Goal: Task Accomplishment & Management: Manage account settings

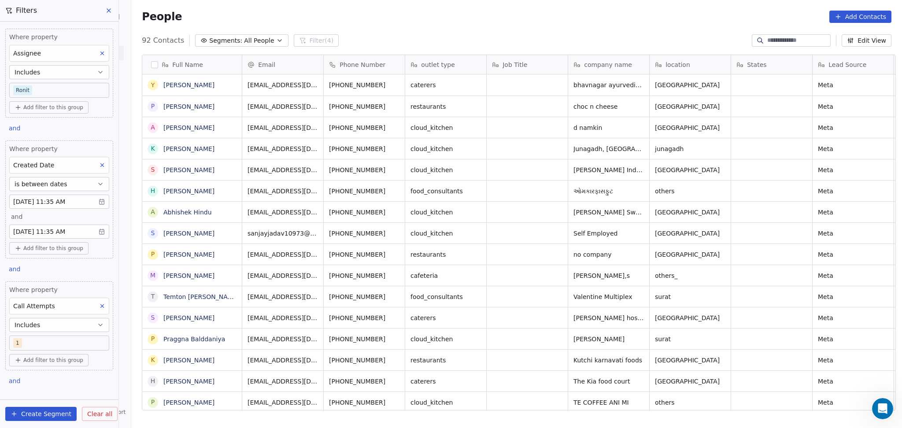
scroll to position [368, 766]
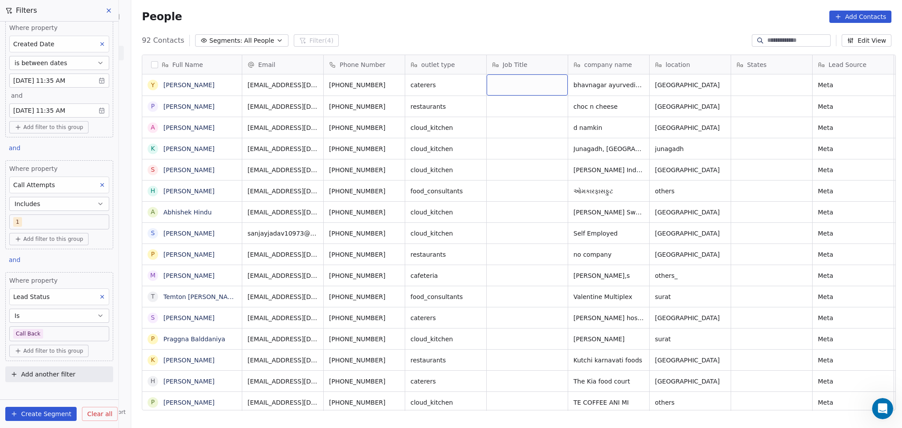
click at [202, 69] on div "Full Name" at bounding box center [191, 64] width 87 height 9
click at [218, 81] on div "Edit property" at bounding box center [185, 83] width 93 height 14
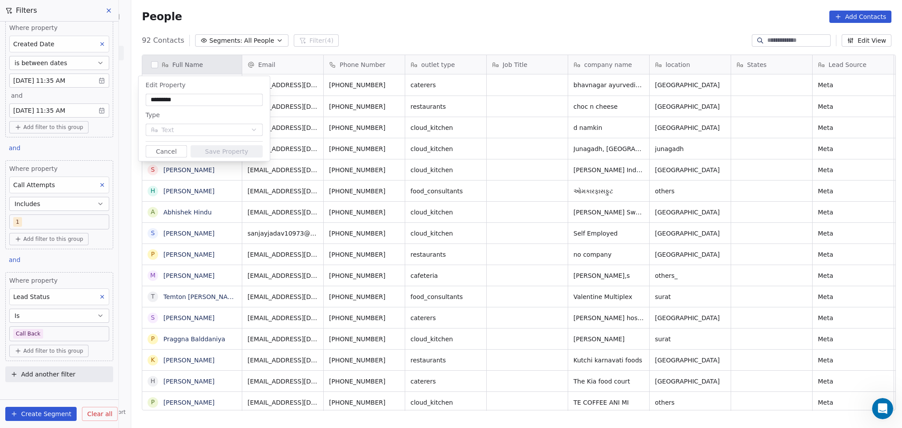
click at [149, 149] on button "Cancel" at bounding box center [166, 151] width 41 height 12
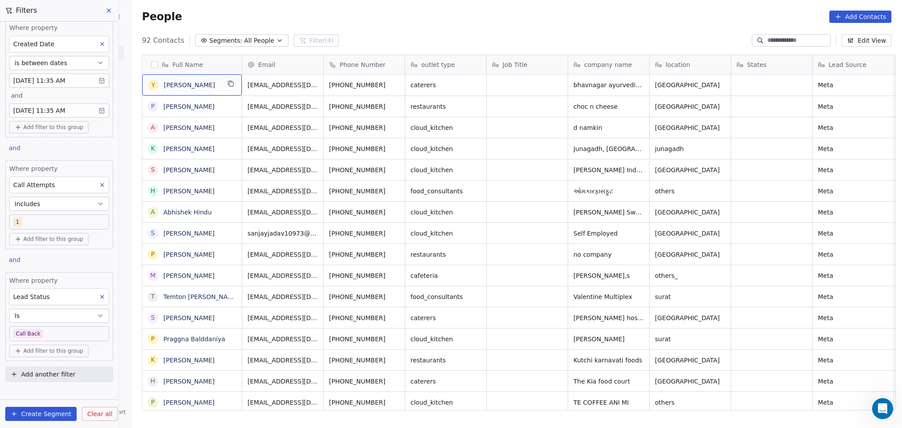
click at [227, 90] on div "Y [PERSON_NAME]" at bounding box center [192, 84] width 100 height 21
click at [228, 88] on button "grid" at bounding box center [230, 83] width 11 height 11
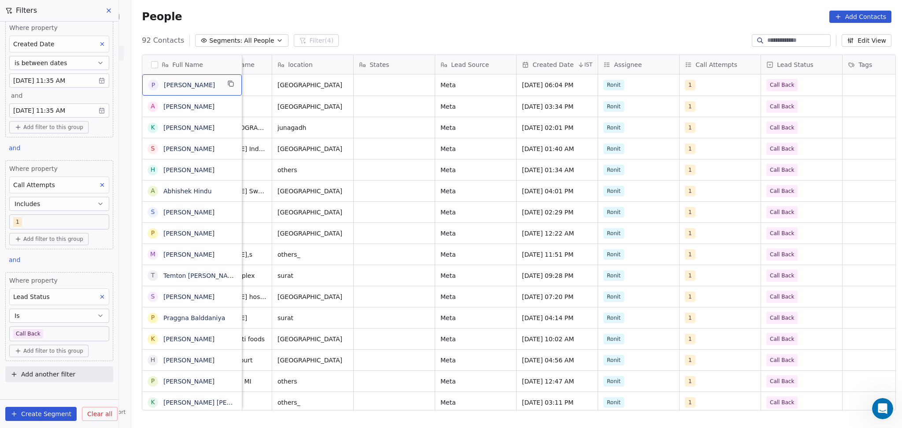
scroll to position [0, 0]
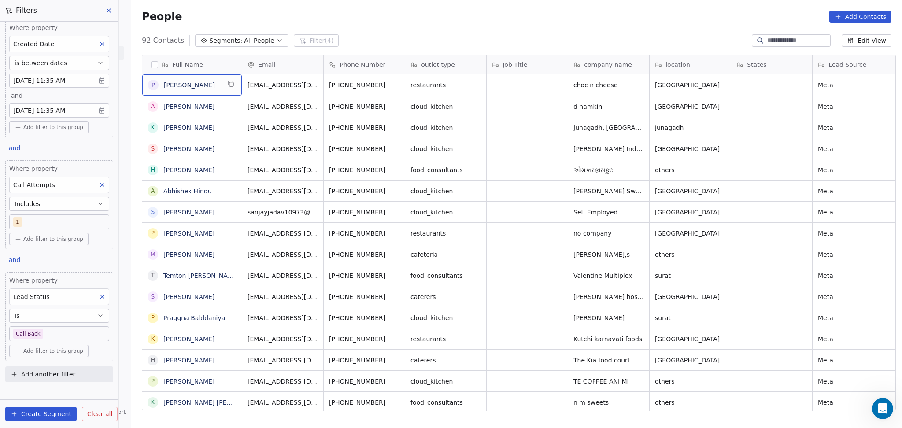
click at [225, 87] on button "grid" at bounding box center [230, 83] width 11 height 11
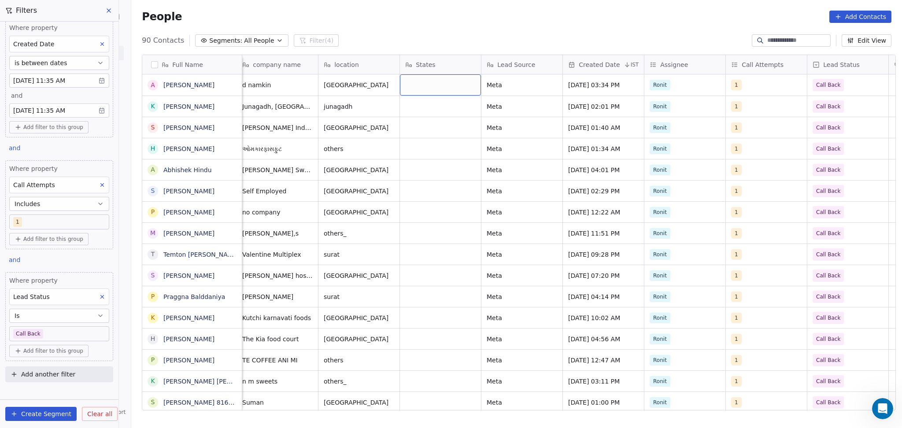
scroll to position [0, 330]
click at [227, 85] on icon "grid" at bounding box center [230, 83] width 7 height 7
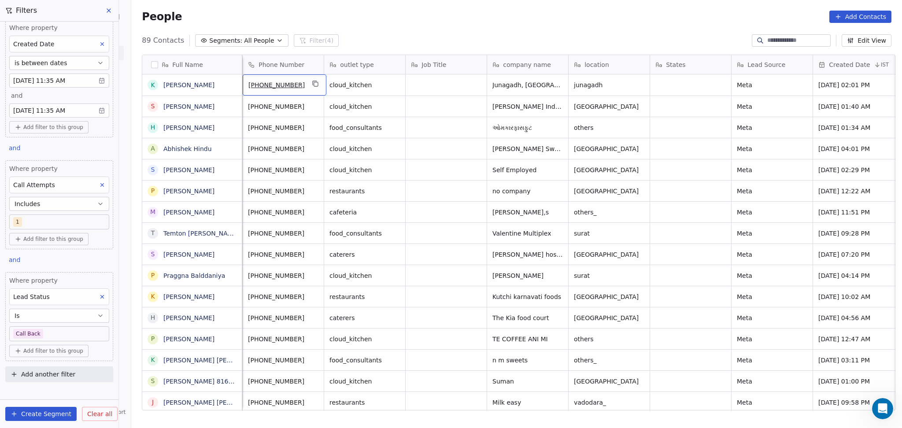
scroll to position [0, 0]
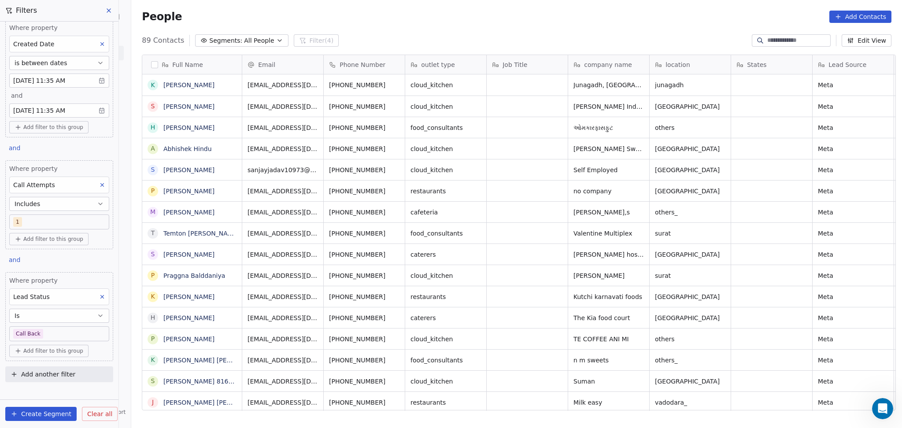
click at [763, 71] on div "States" at bounding box center [771, 64] width 81 height 19
click at [858, 79] on html "On2Cook India Pvt. Ltd. Contacts People Marketing Workflows Campaigns Sales Pip…" at bounding box center [451, 214] width 902 height 428
click at [227, 85] on icon "grid" at bounding box center [230, 83] width 7 height 7
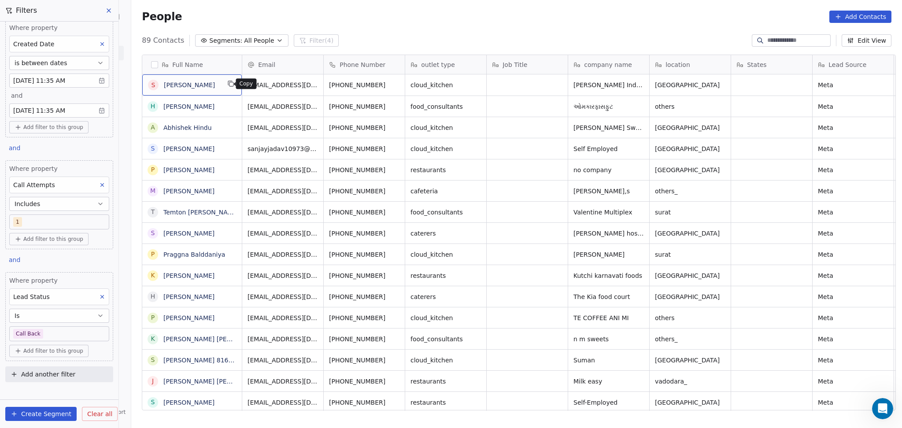
click at [227, 86] on icon "grid" at bounding box center [230, 83] width 7 height 7
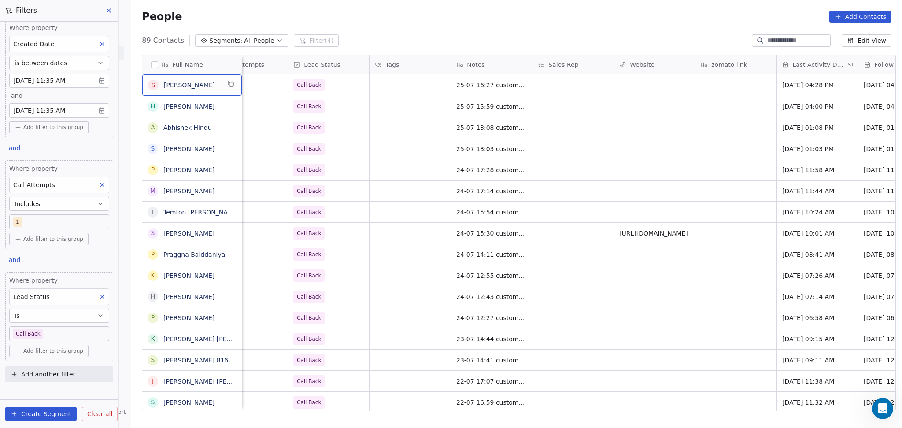
scroll to position [0, 859]
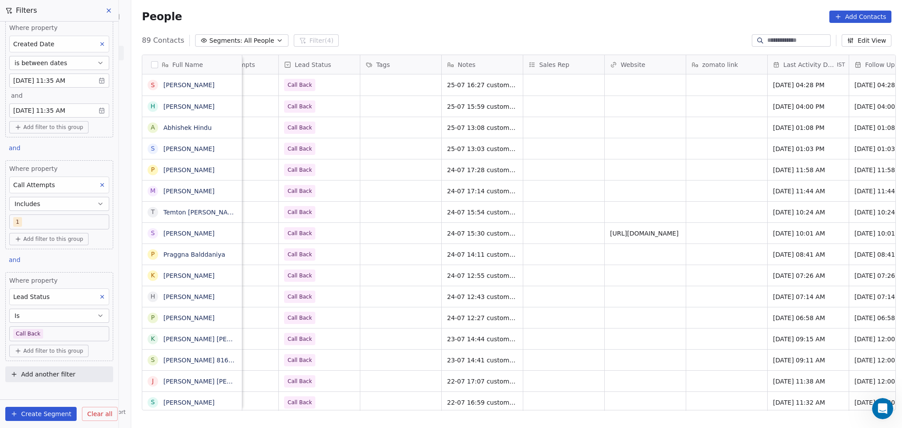
click at [478, 71] on div "Notes" at bounding box center [482, 64] width 81 height 19
click at [478, 71] on html "On2Cook India Pvt. Ltd. Contacts People Marketing Workflows Campaigns Sales Pip…" at bounding box center [451, 214] width 902 height 428
click at [402, 85] on html "On2Cook India Pvt. Ltd. Contacts People Marketing Workflows Campaigns Sales Pip…" at bounding box center [451, 214] width 902 height 428
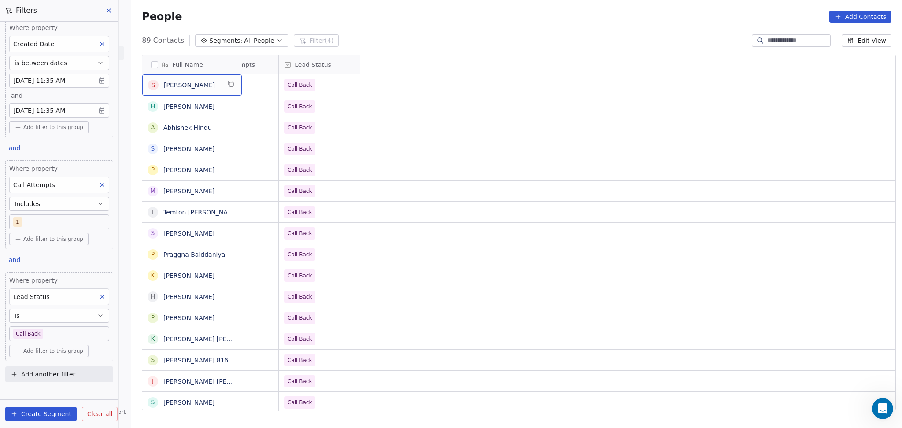
scroll to position [0, 0]
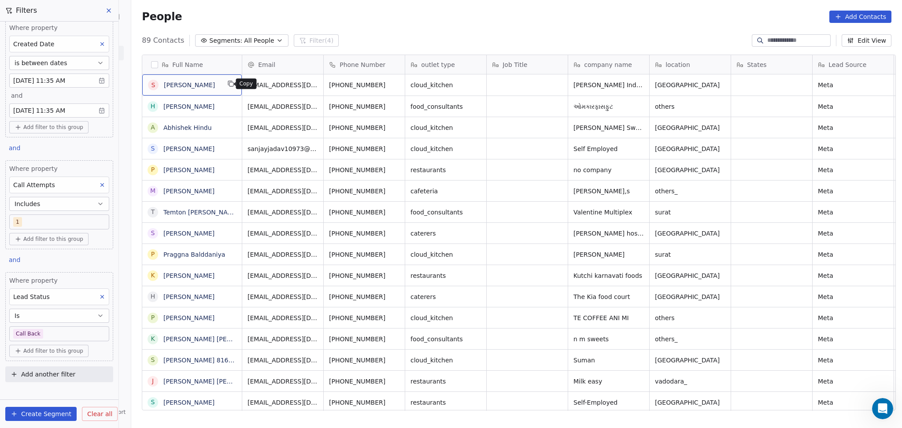
click at [225, 88] on button "grid" at bounding box center [230, 83] width 11 height 11
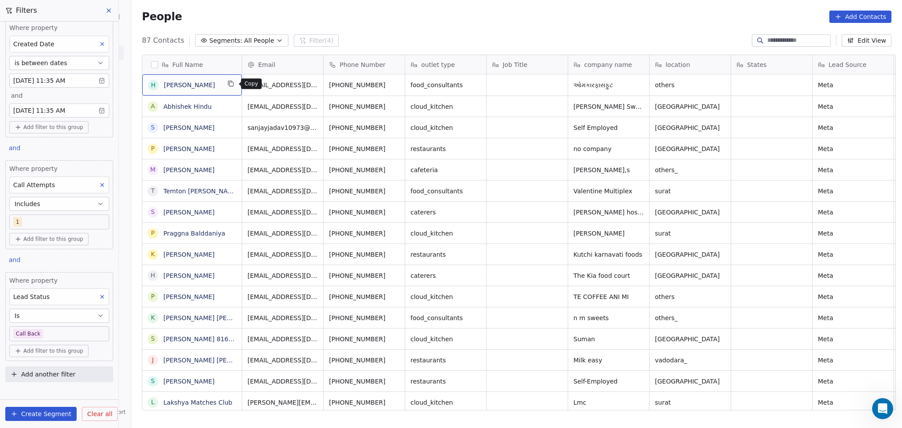
click at [232, 81] on icon "grid" at bounding box center [230, 83] width 7 height 7
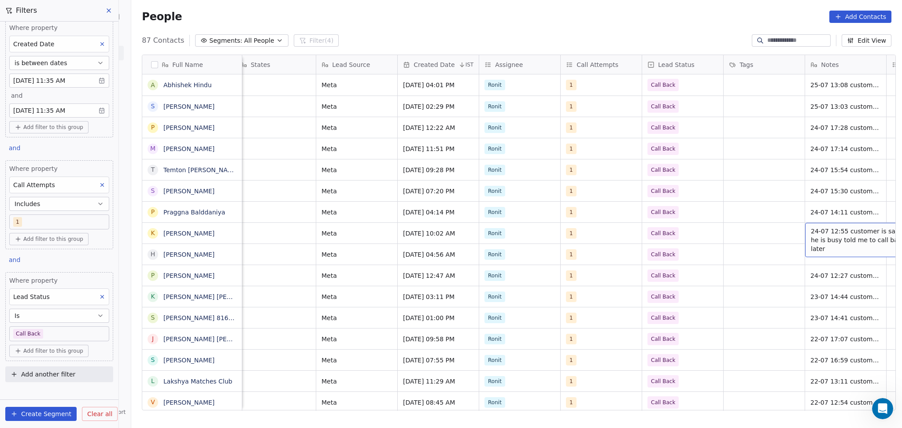
scroll to position [0, 578]
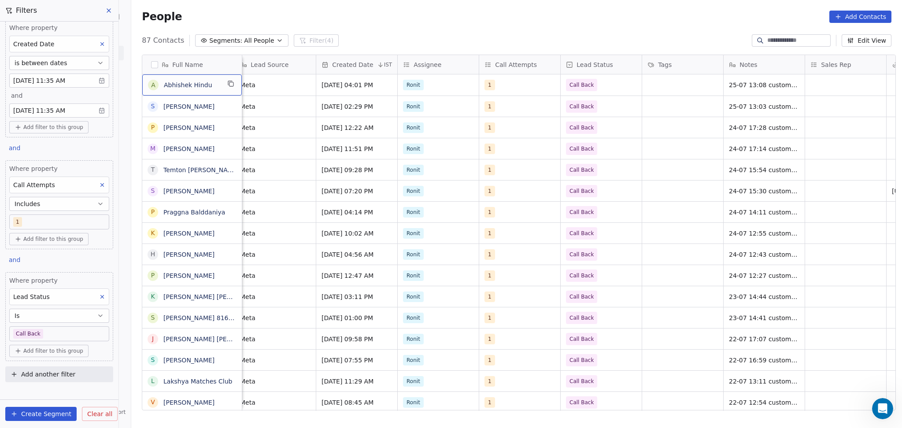
click at [227, 83] on icon "grid" at bounding box center [230, 83] width 7 height 7
click at [47, 416] on button "Create Segment" at bounding box center [40, 414] width 71 height 14
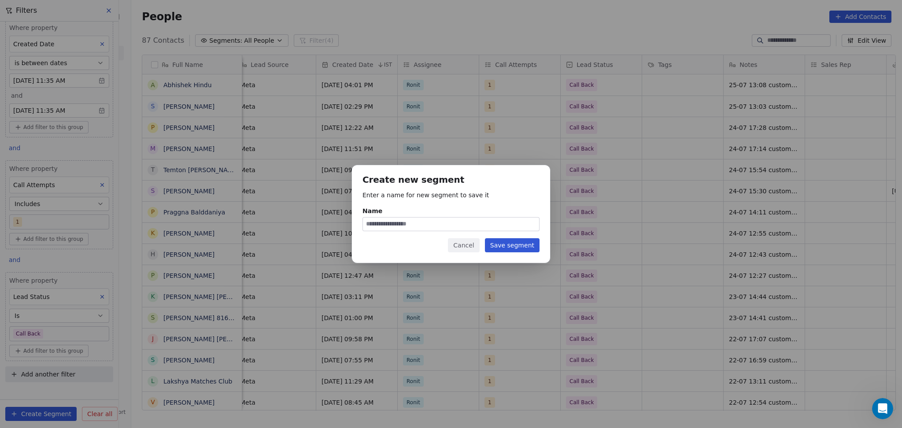
click at [412, 223] on input "Name" at bounding box center [451, 224] width 176 height 13
type input "**********"
click at [519, 247] on button "Save segment" at bounding box center [512, 245] width 55 height 14
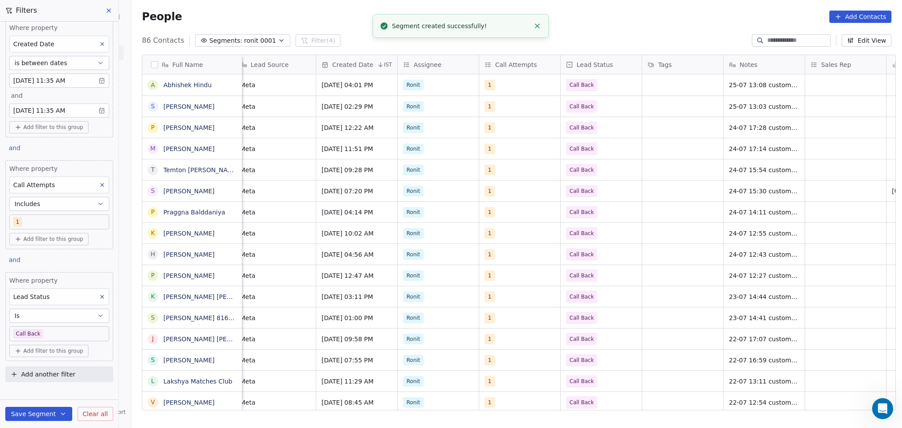
click at [110, 11] on icon at bounding box center [109, 11] width 4 height 4
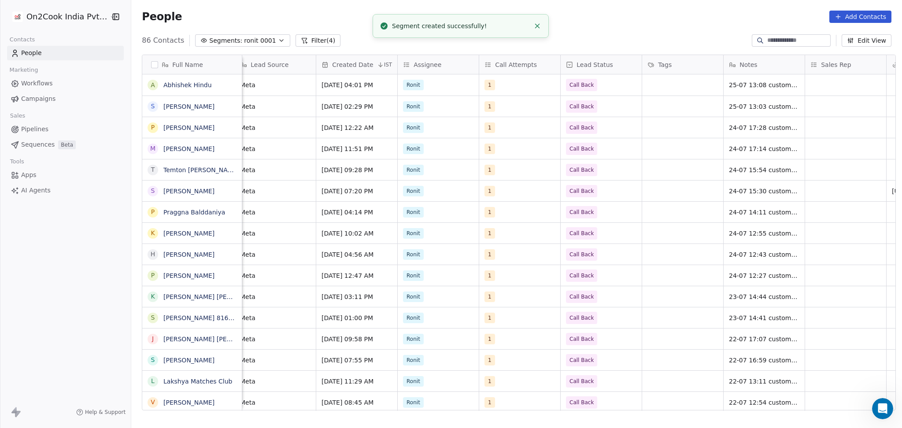
scroll to position [248, 0]
click at [111, 16] on icon "button" at bounding box center [115, 16] width 9 height 9
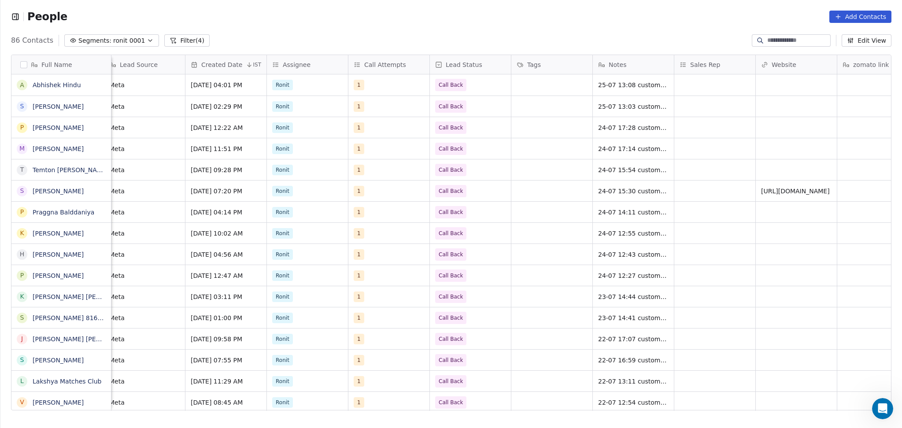
scroll to position [9, 9]
click at [5, 18] on div "People Add Contacts" at bounding box center [450, 16] width 901 height 33
click at [15, 18] on icon "button" at bounding box center [15, 16] width 9 height 9
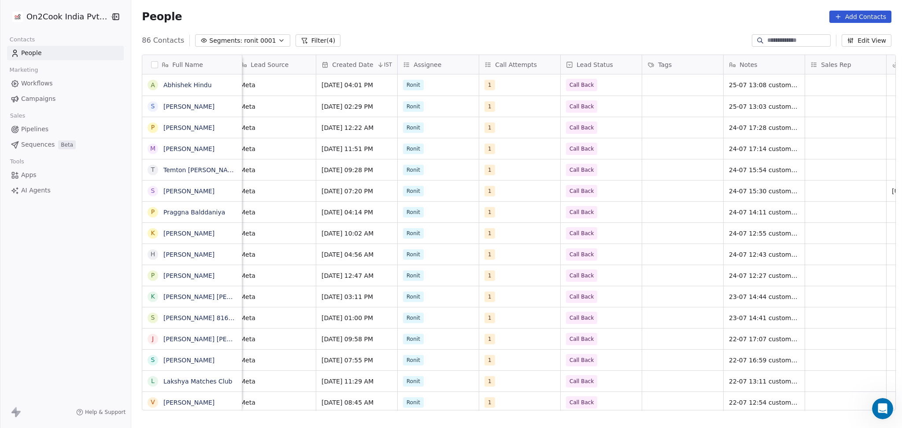
scroll to position [368, 766]
click at [17, 22] on html "On2Cook India Pvt. Ltd. Contacts People Marketing Workflows Campaigns Sales Pip…" at bounding box center [451, 214] width 902 height 428
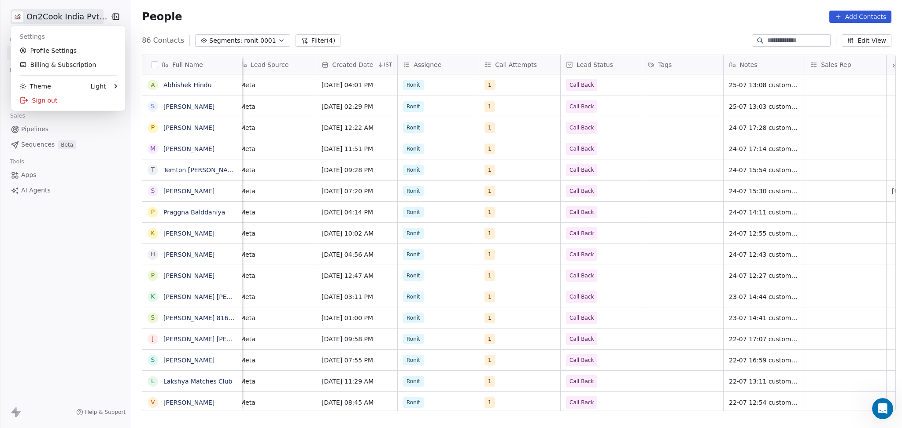
click at [45, 109] on div "Settings Profile Settings Billing & Subscription Theme Light Sign out" at bounding box center [68, 68] width 114 height 85
click at [45, 106] on div "Sign out" at bounding box center [68, 100] width 107 height 14
